Goal: Find specific page/section: Find specific page/section

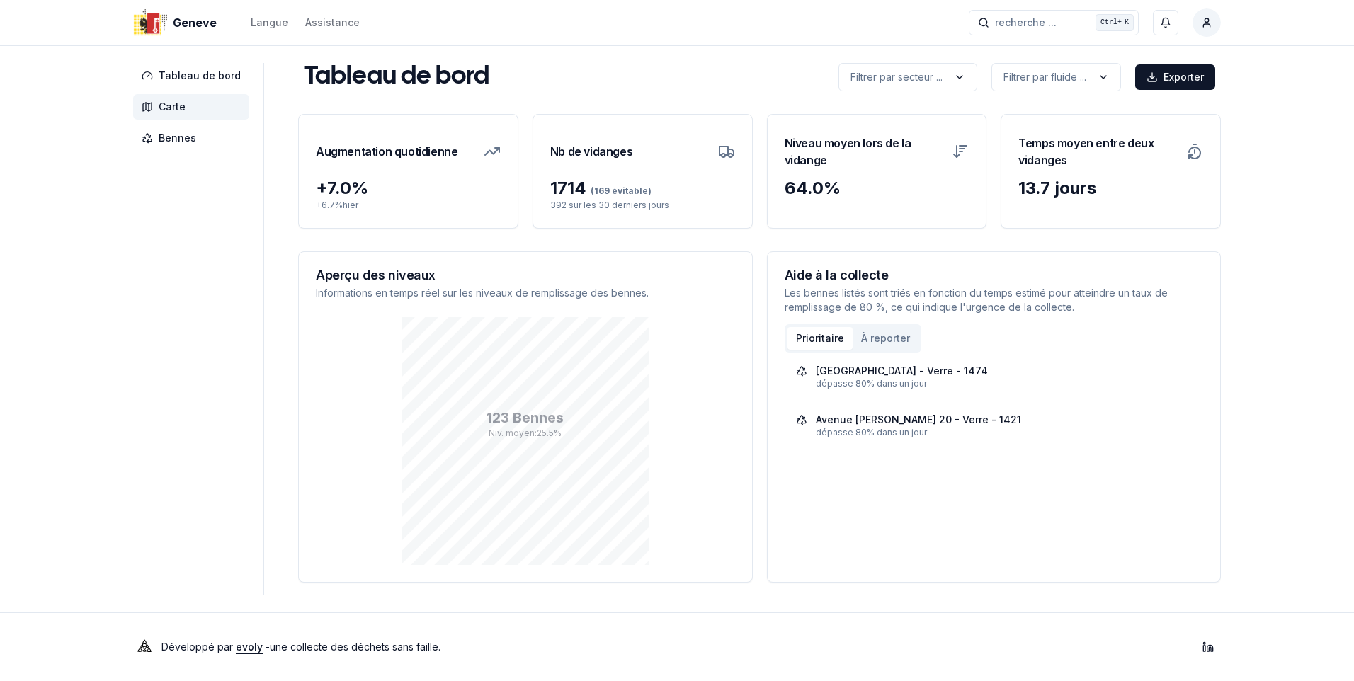
click at [133, 102] on span "Carte" at bounding box center [191, 106] width 116 height 25
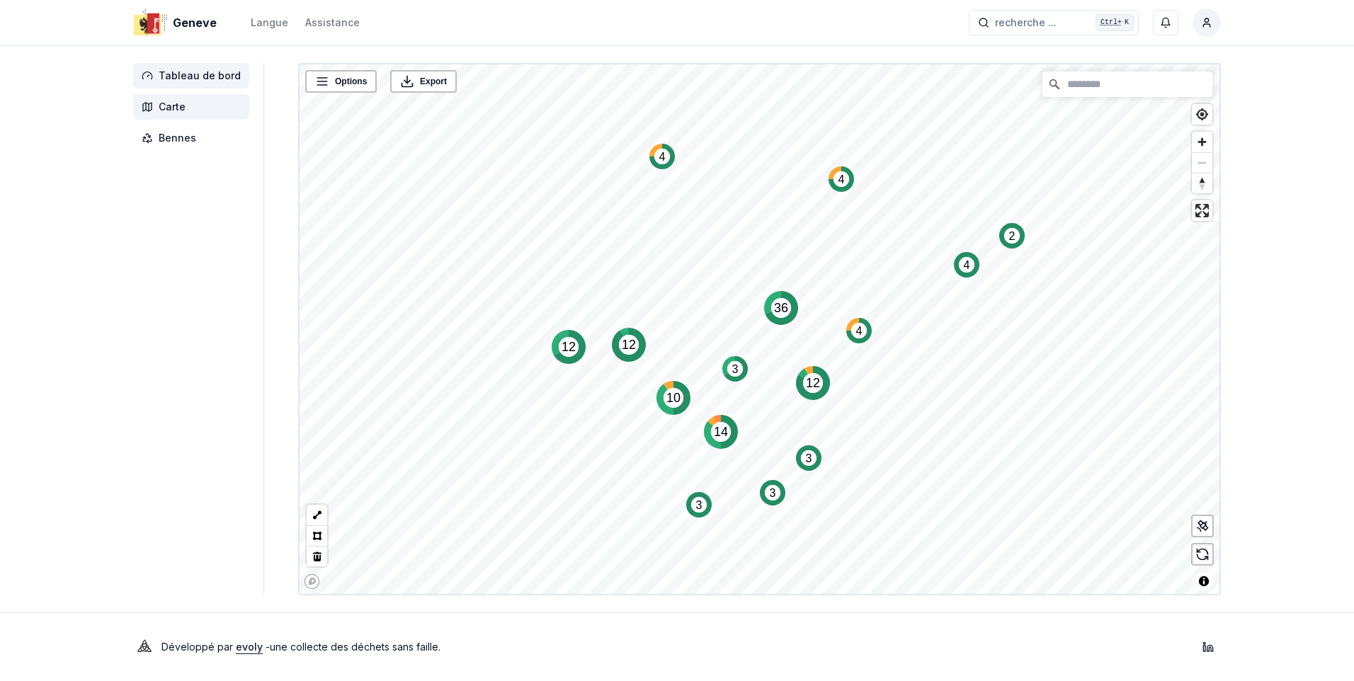
click at [164, 73] on span "Tableau de bord" at bounding box center [200, 76] width 82 height 14
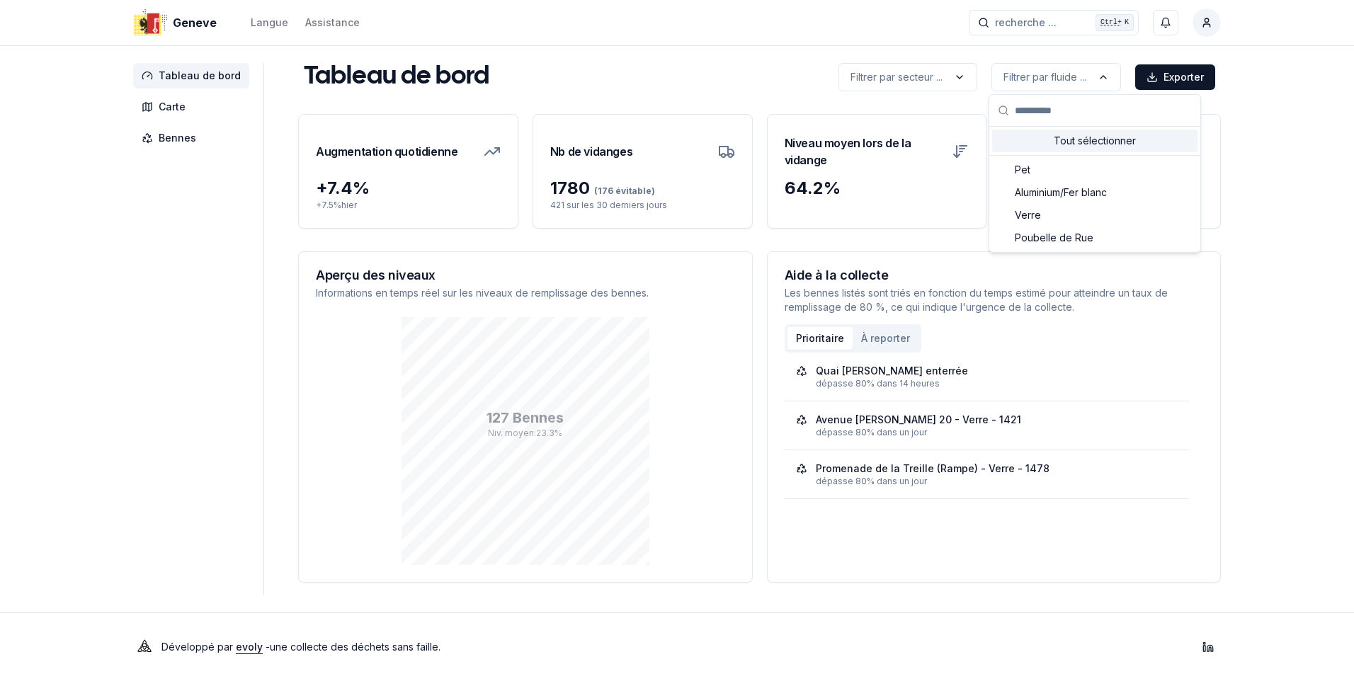
click at [953, 71] on html "Geneve Langue Assistance recherche ... recherche ... Ctrl+ K Constantin Tableau…" at bounding box center [677, 340] width 1354 height 681
click at [1312, 132] on html "Geneve Langue Assistance recherche ... recherche ... Ctrl+ K Constantin Tableau…" at bounding box center [677, 340] width 1354 height 681
click at [170, 106] on span "Carte" at bounding box center [172, 107] width 27 height 14
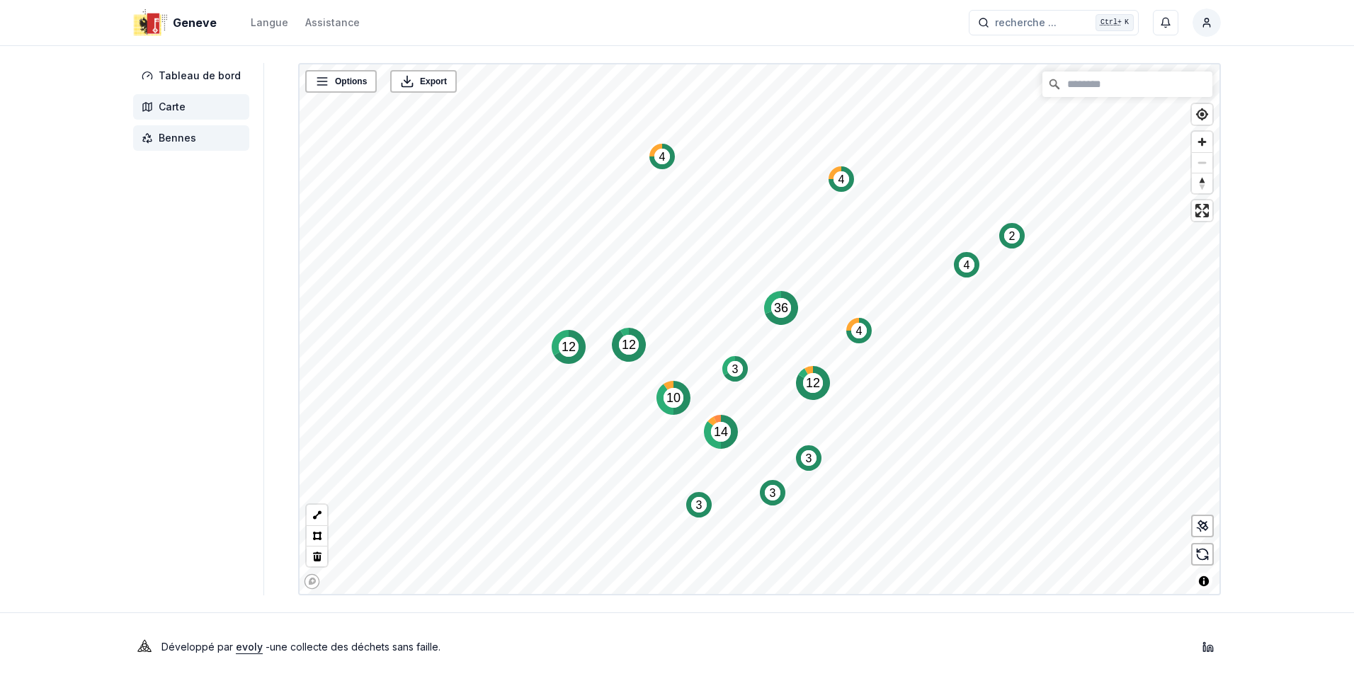
click at [166, 139] on span "Bennes" at bounding box center [178, 138] width 38 height 14
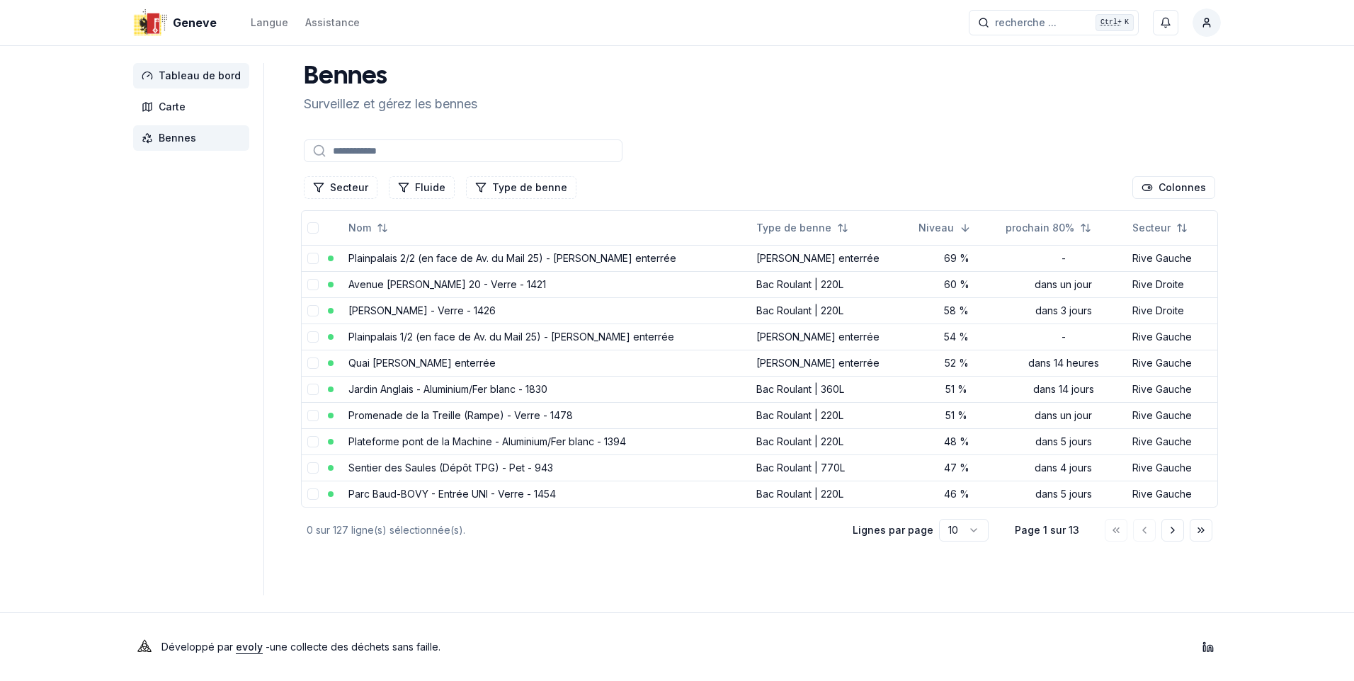
click at [190, 76] on span "Tableau de bord" at bounding box center [200, 76] width 82 height 14
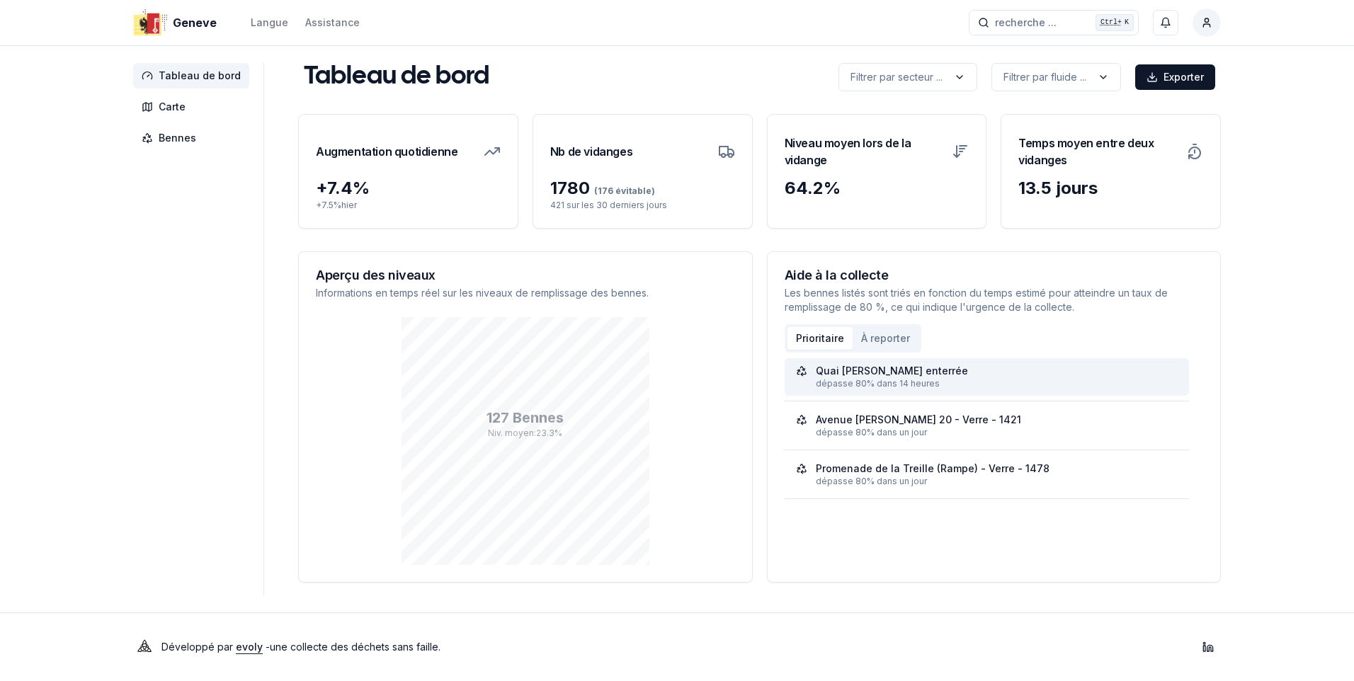
click at [946, 382] on div "dépasse 80% dans 14 heures" at bounding box center [997, 383] width 363 height 11
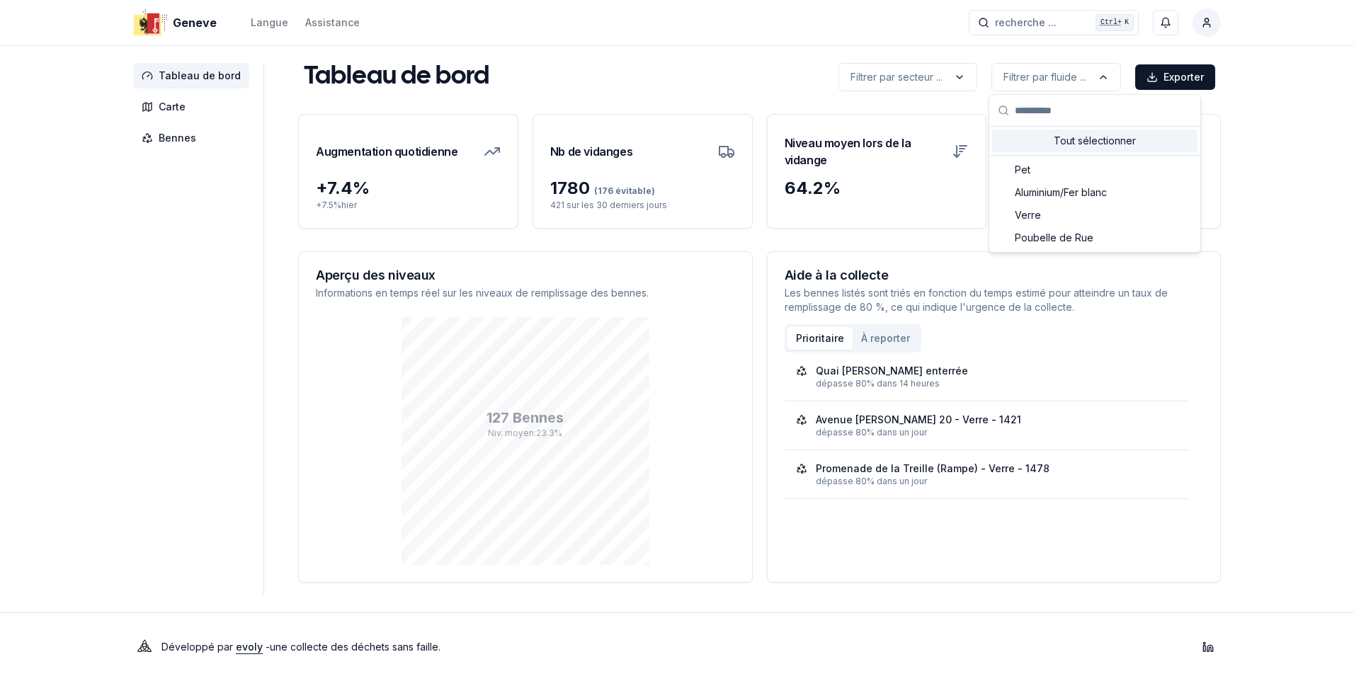
click at [742, 63] on html "Geneve Langue Assistance recherche ... recherche ... Ctrl+ K Constantin Tableau…" at bounding box center [677, 340] width 1354 height 681
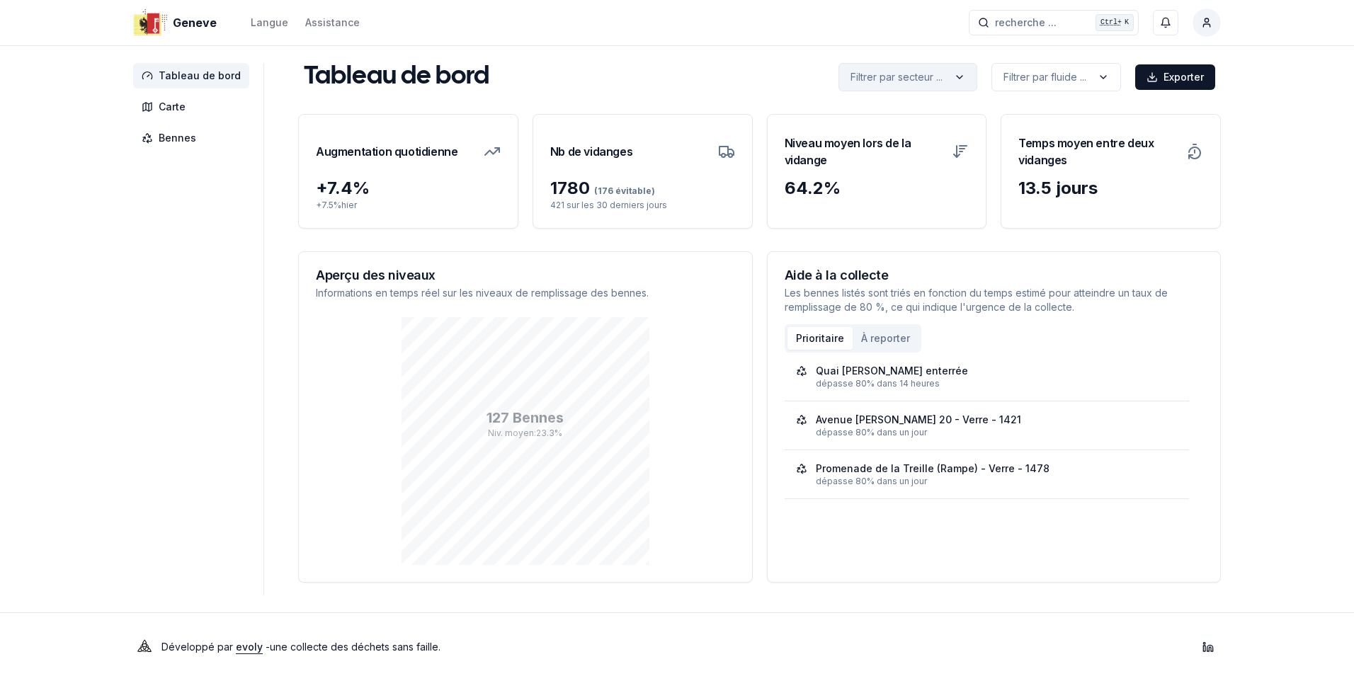
click at [951, 71] on html "Geneve Langue Assistance recherche ... recherche ... Ctrl+ K Constantin Tableau…" at bounding box center [677, 340] width 1354 height 681
click at [951, 72] on html "Geneve Langue Assistance recherche ... recherche ... Ctrl+ K Constantin Tableau…" at bounding box center [677, 340] width 1354 height 681
click at [161, 98] on span "Carte" at bounding box center [191, 106] width 116 height 25
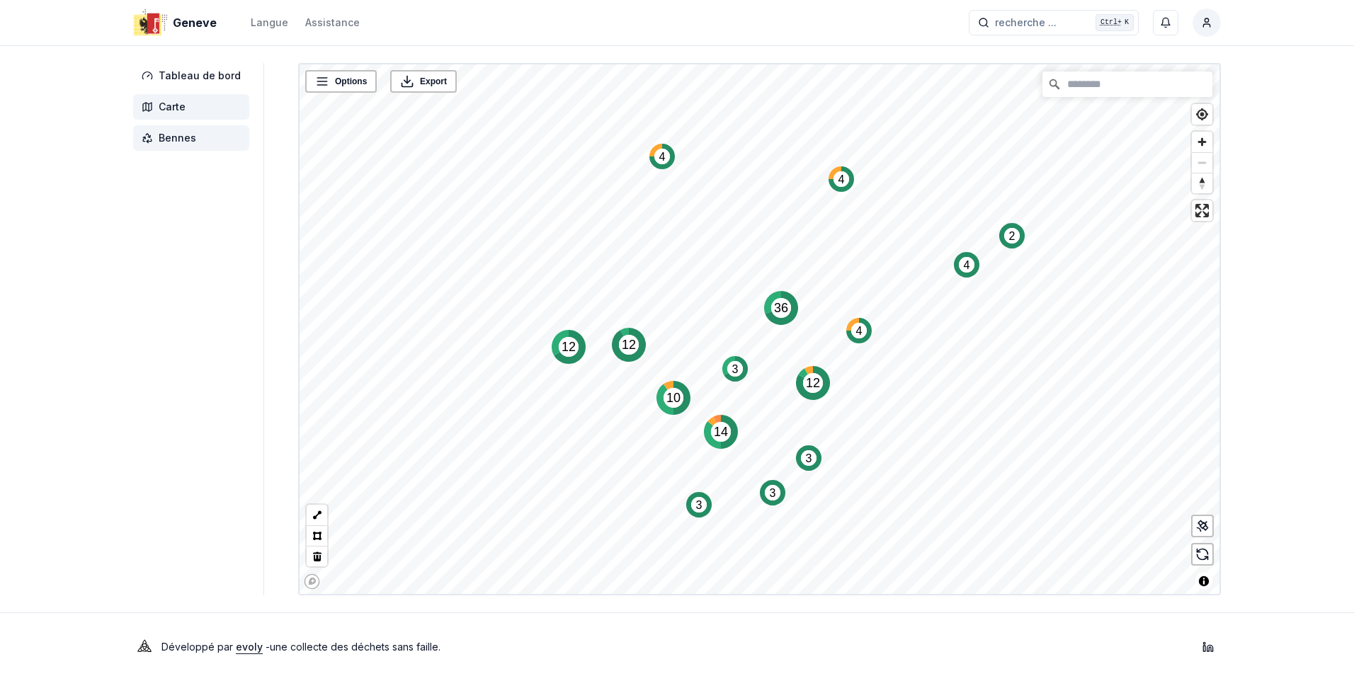
click at [157, 136] on span "Bennes" at bounding box center [191, 137] width 116 height 25
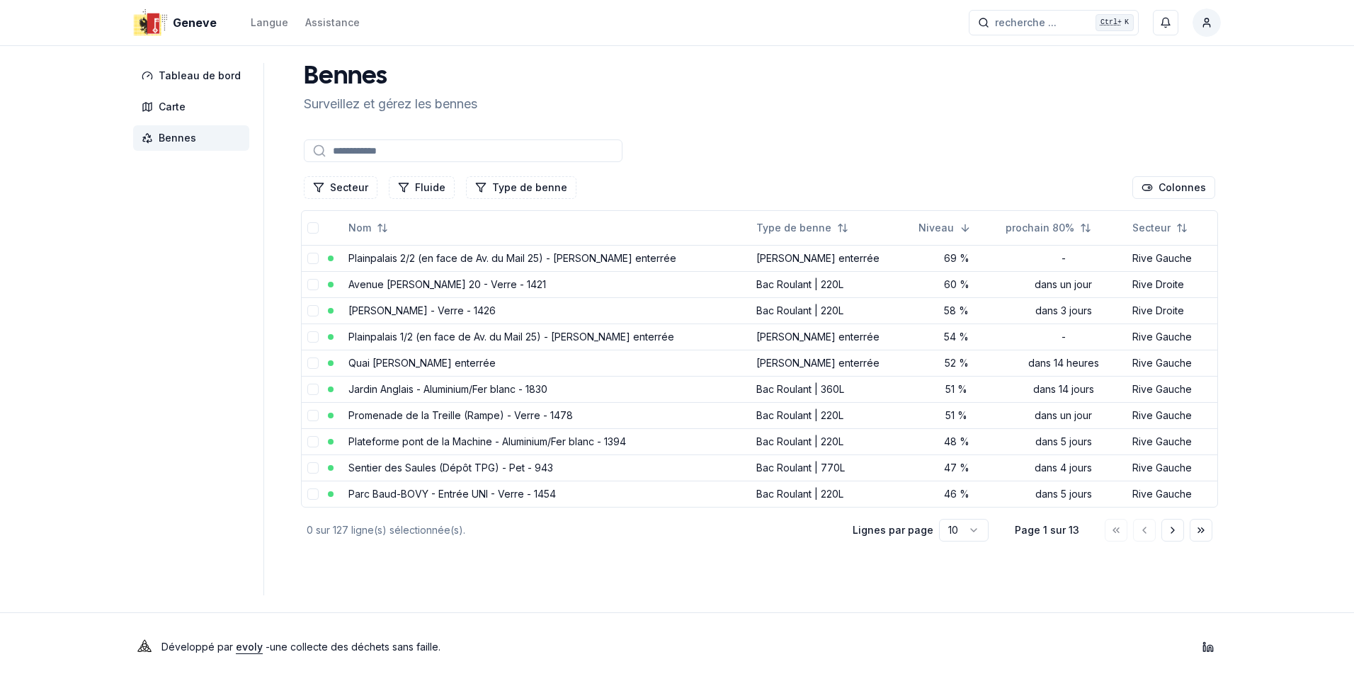
click at [161, 135] on span "Bennes" at bounding box center [178, 138] width 38 height 14
click at [161, 134] on span "Bennes" at bounding box center [178, 138] width 38 height 14
click at [508, 188] on button "Type de benne" at bounding box center [521, 187] width 110 height 23
click at [470, 313] on div "Suggestions" at bounding box center [472, 316] width 11 height 11
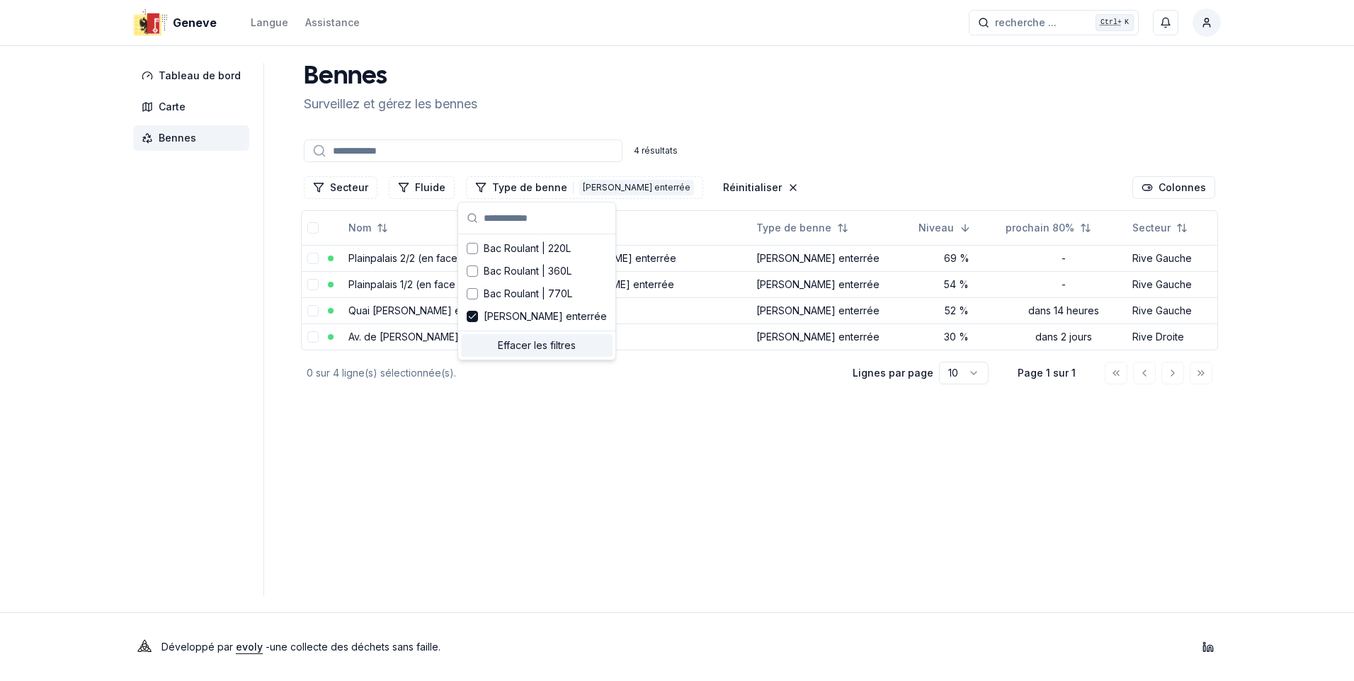
click at [775, 466] on main "Bennes Surveillez et gérez les bennes 4 résultats Secteur Fluide Type de benne …" at bounding box center [759, 329] width 923 height 533
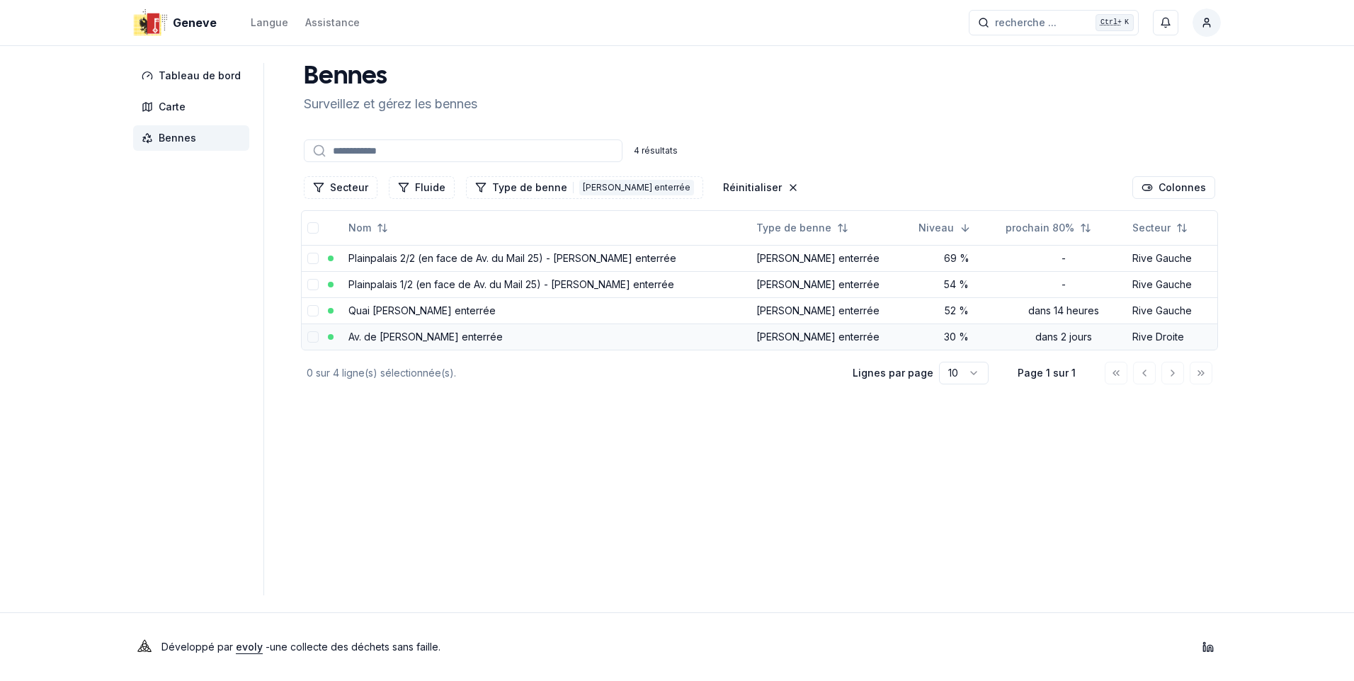
click at [460, 331] on link "Av. de Châtelaine - Benne enterrée" at bounding box center [425, 337] width 154 height 12
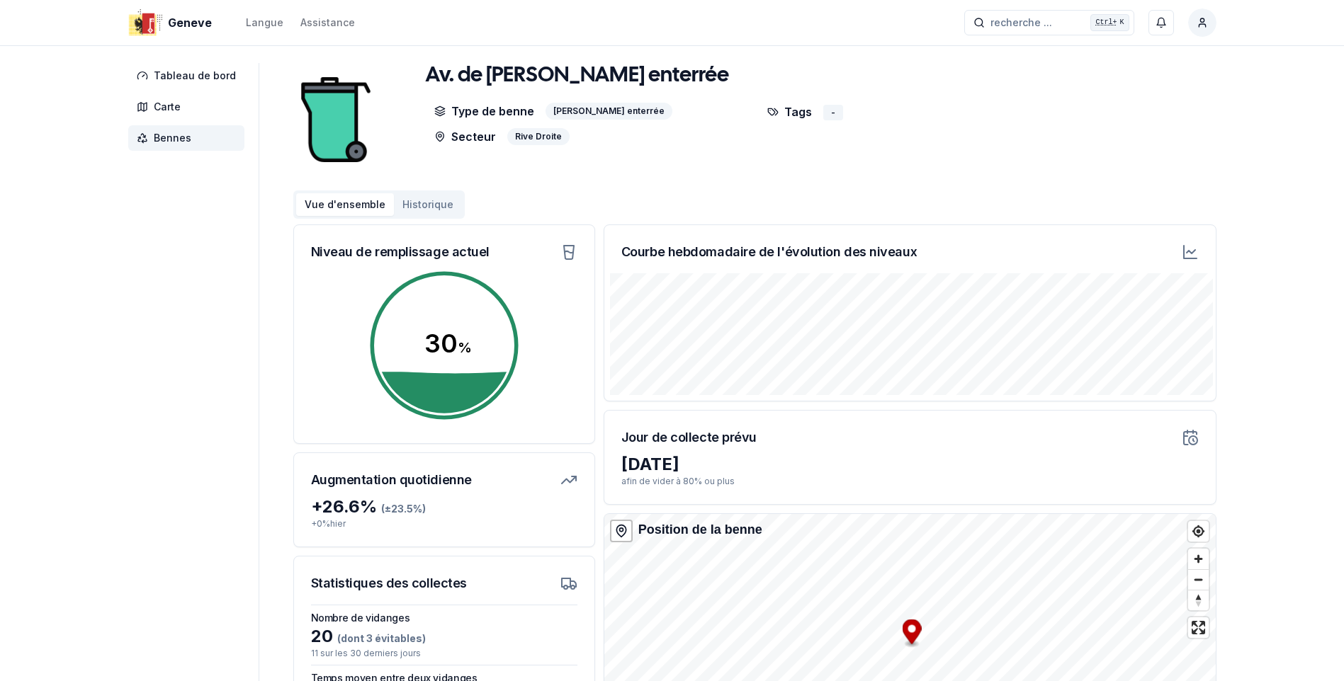
click at [154, 135] on span "Bennes" at bounding box center [173, 138] width 38 height 14
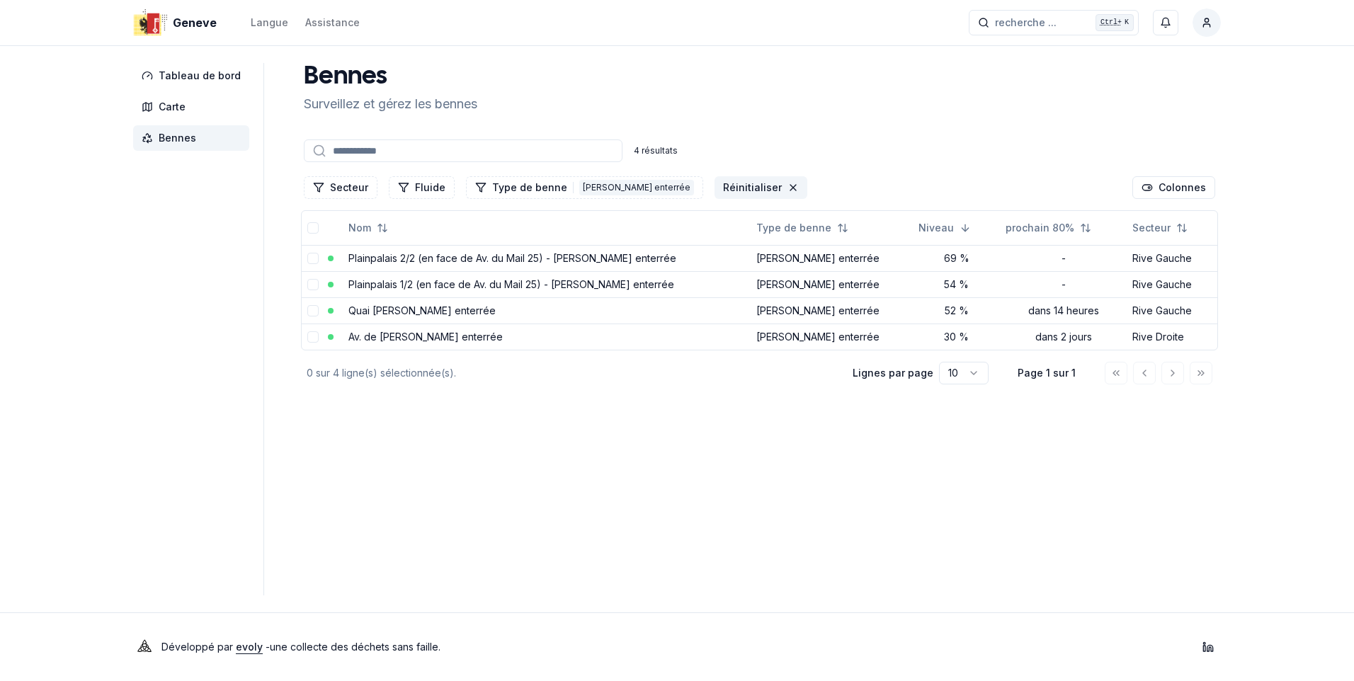
click at [788, 185] on icon "Réinitialiser les filtres" at bounding box center [793, 187] width 11 height 11
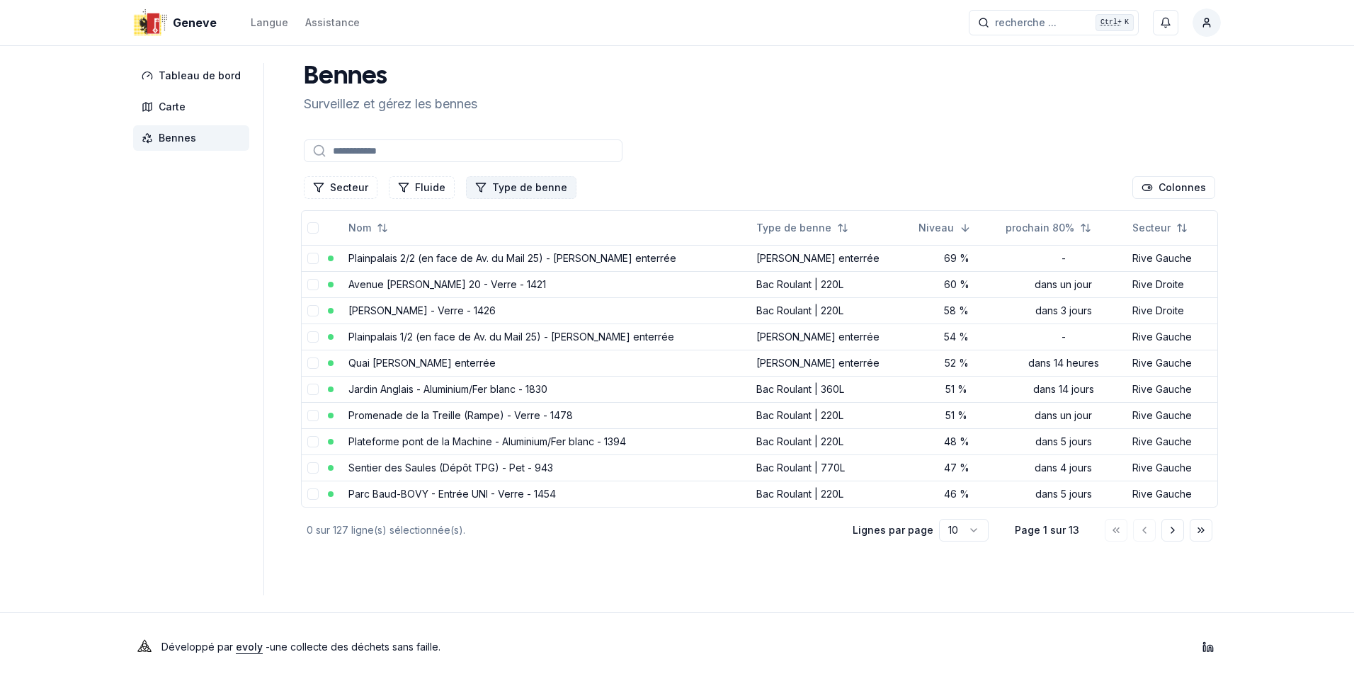
click at [514, 191] on button "Type de benne" at bounding box center [521, 187] width 110 height 23
click at [414, 177] on button "Fluide" at bounding box center [422, 187] width 66 height 23
click at [352, 183] on button "Secteur" at bounding box center [341, 187] width 74 height 23
click at [512, 192] on button "Type de benne" at bounding box center [521, 187] width 110 height 23
click at [530, 317] on span "[PERSON_NAME] enterrée" at bounding box center [545, 317] width 123 height 14
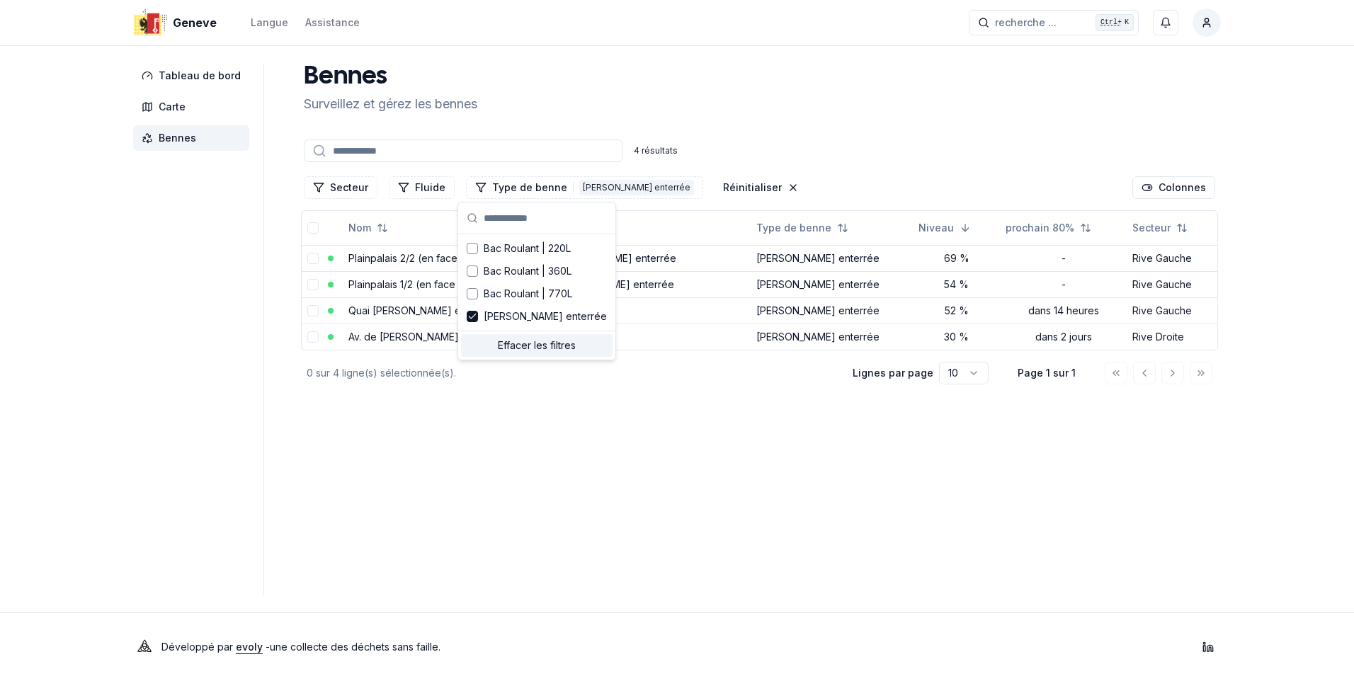
click at [807, 526] on main "Bennes Surveillez et gérez les bennes 4 résultats Secteur Fluide Type de benne …" at bounding box center [759, 329] width 923 height 533
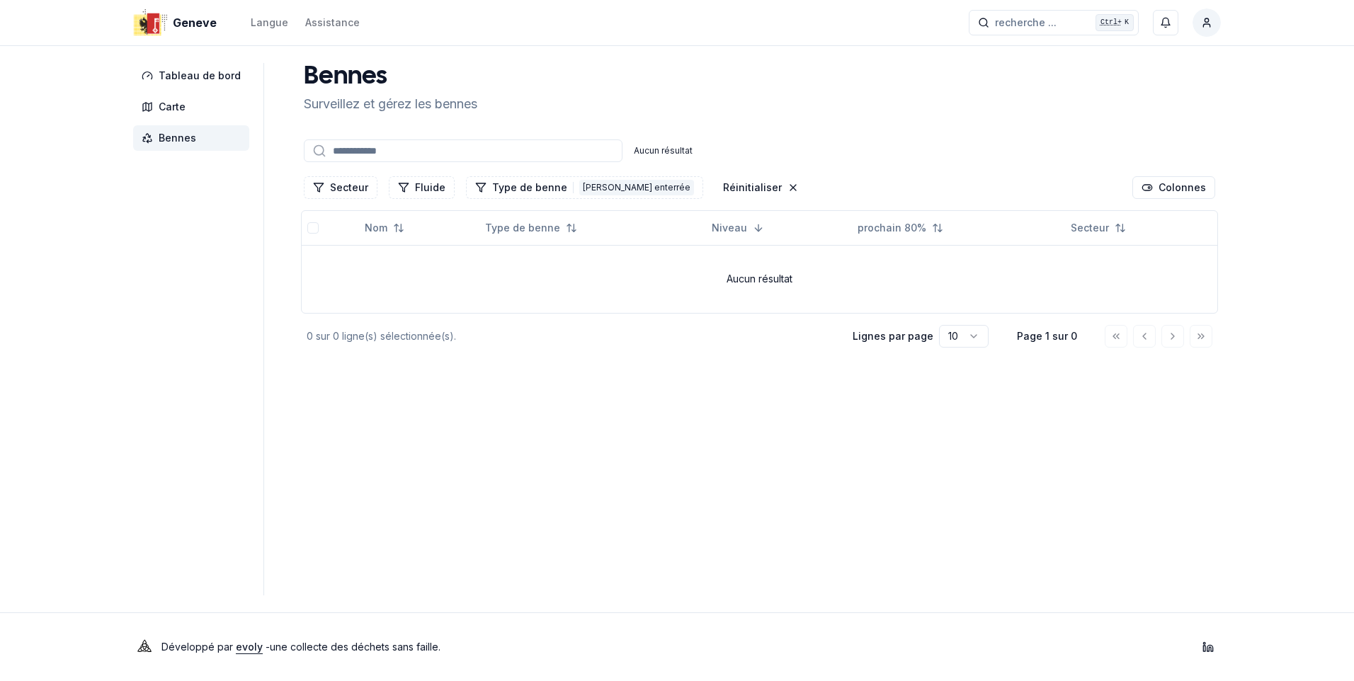
click at [180, 134] on span "Bennes" at bounding box center [178, 138] width 38 height 14
click at [183, 104] on span "Carte" at bounding box center [172, 107] width 27 height 14
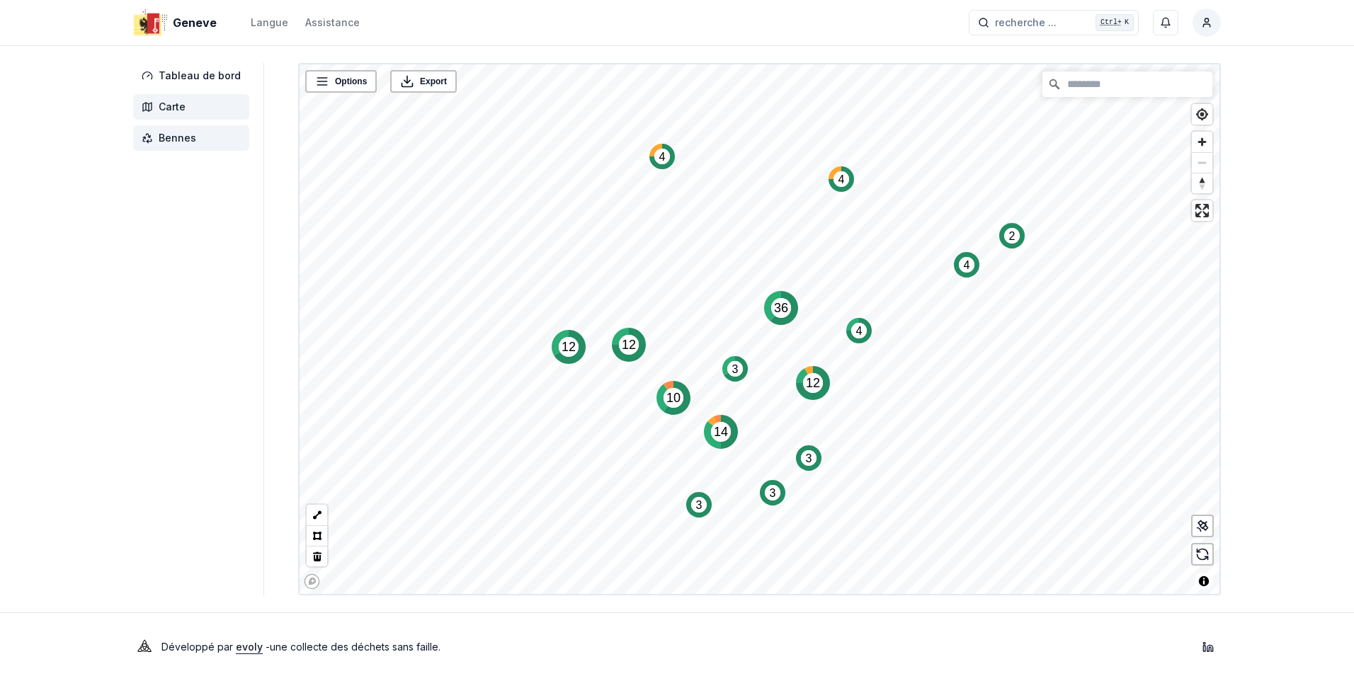
click at [180, 135] on span "Bennes" at bounding box center [178, 138] width 38 height 14
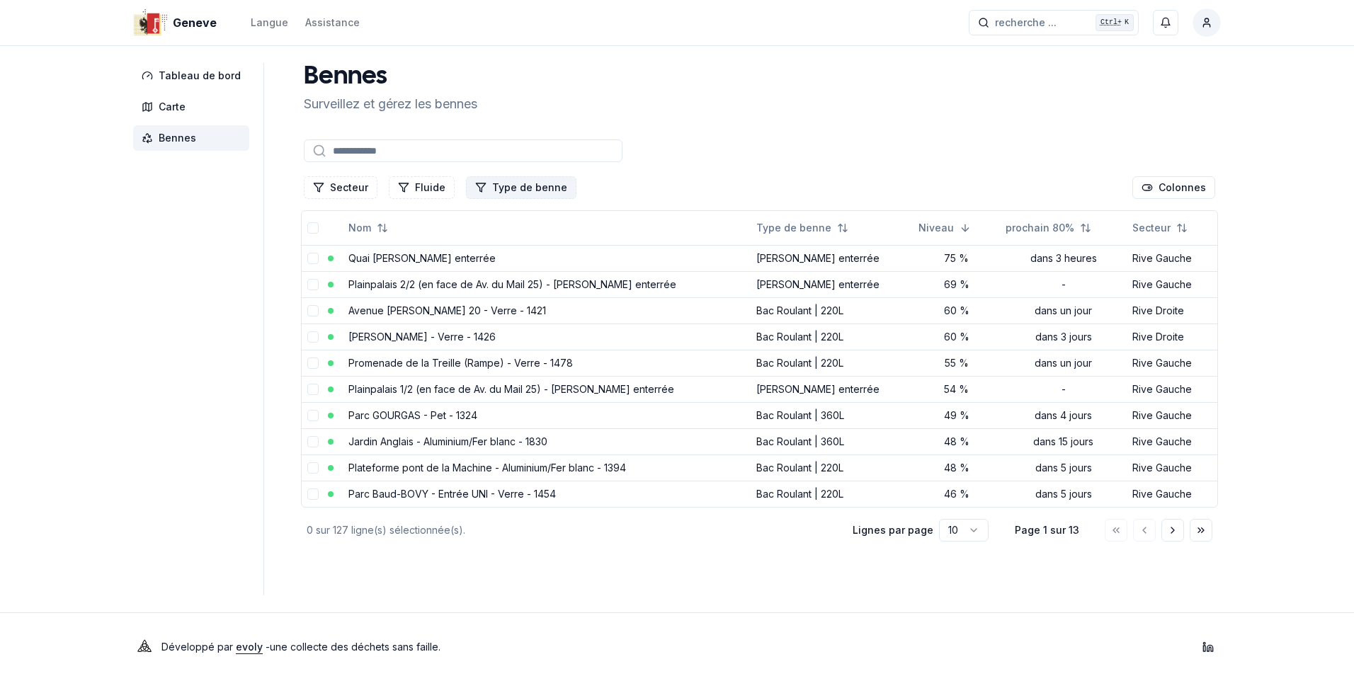
click at [496, 184] on button "Type de benne" at bounding box center [521, 187] width 110 height 23
click at [540, 320] on span "[PERSON_NAME] enterrée" at bounding box center [545, 317] width 123 height 14
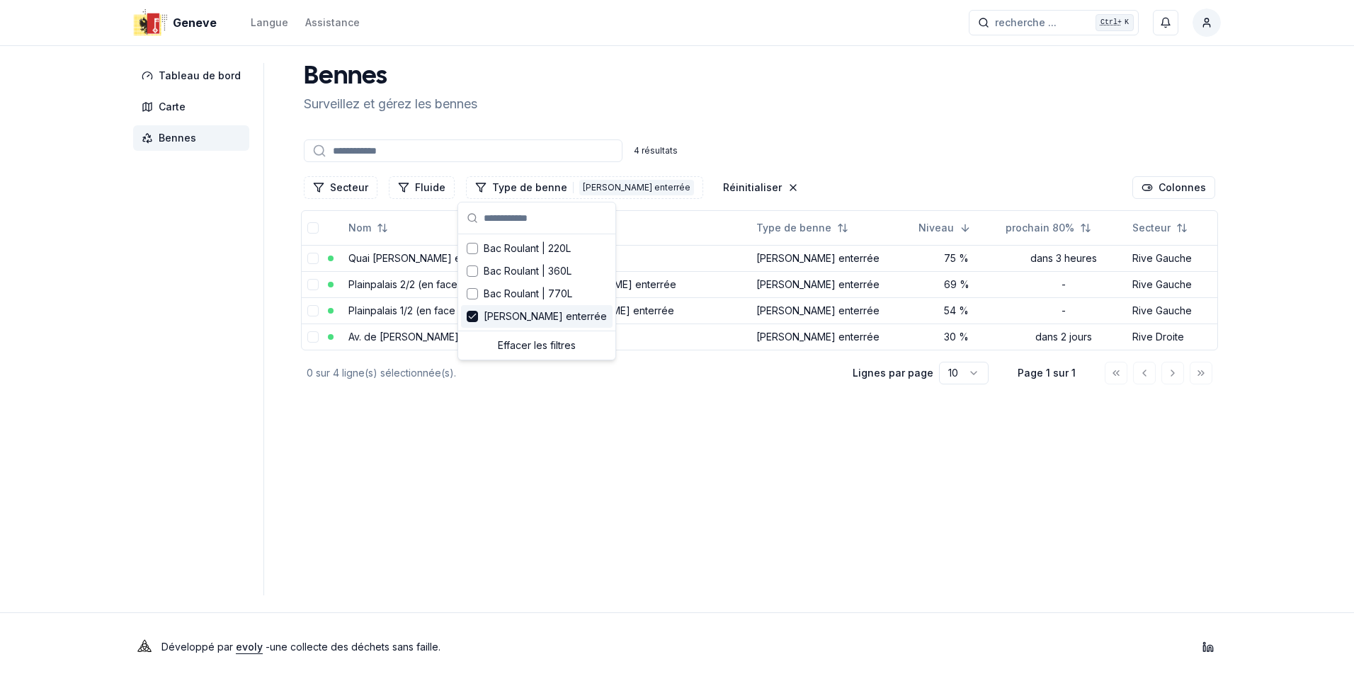
click at [1320, 465] on div "Geneve Langue Assistance recherche ... recherche ... Ctrl+ K Constantin Tableau…" at bounding box center [677, 340] width 1354 height 681
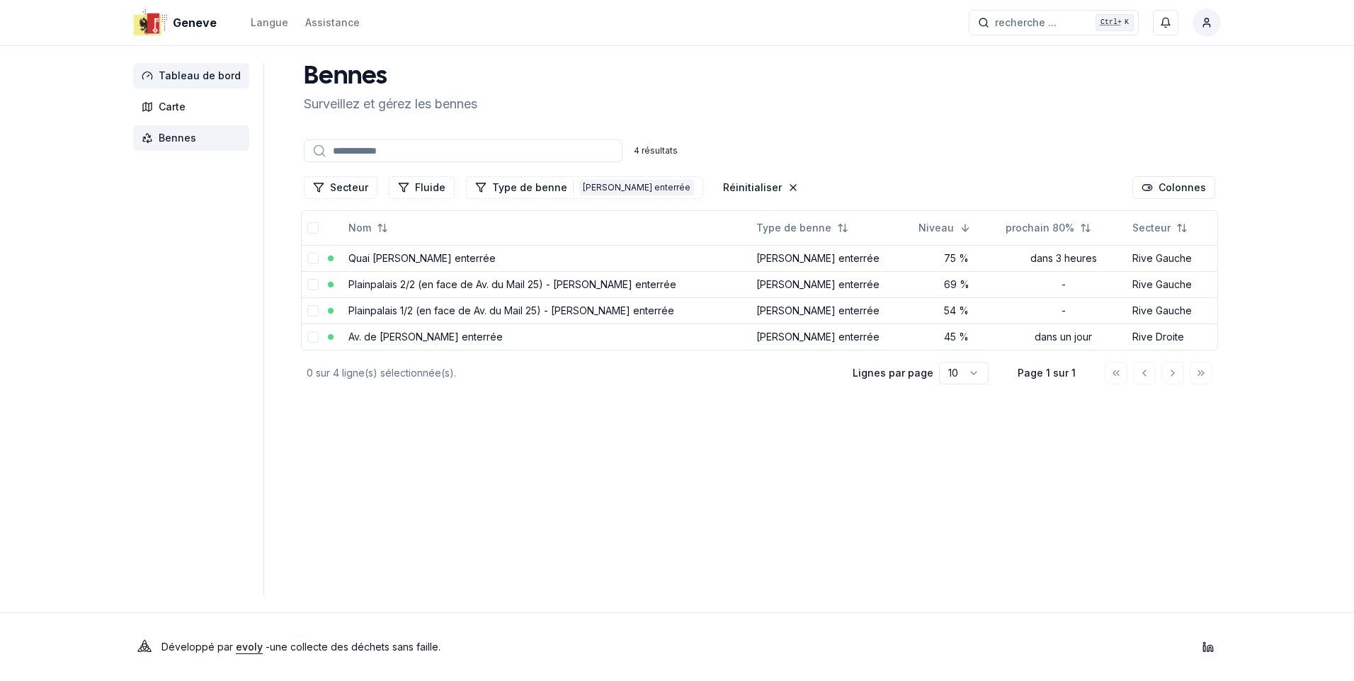
click at [181, 73] on span "Tableau de bord" at bounding box center [200, 76] width 82 height 14
